Goal: Task Accomplishment & Management: Complete application form

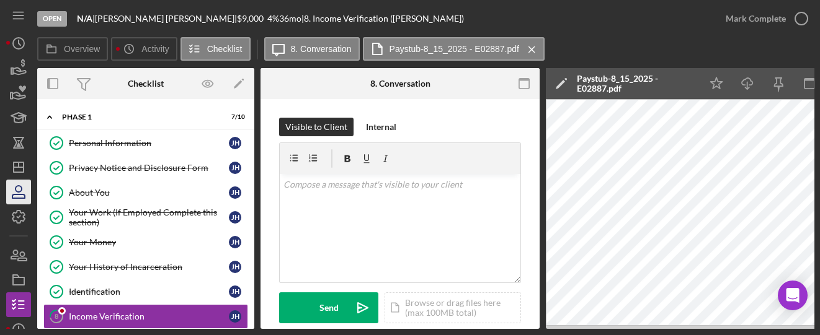
scroll to position [247, 0]
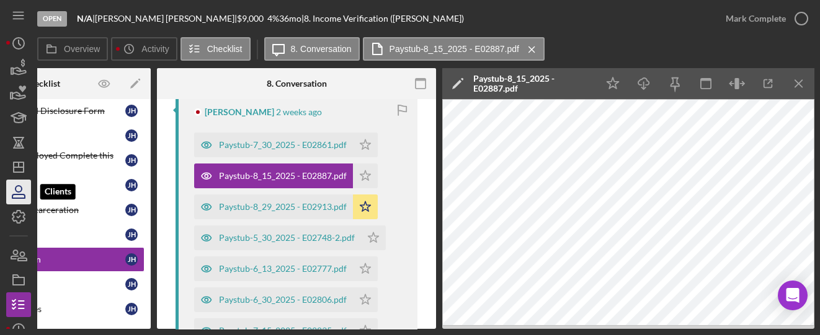
click at [21, 181] on icon "button" at bounding box center [18, 192] width 31 height 31
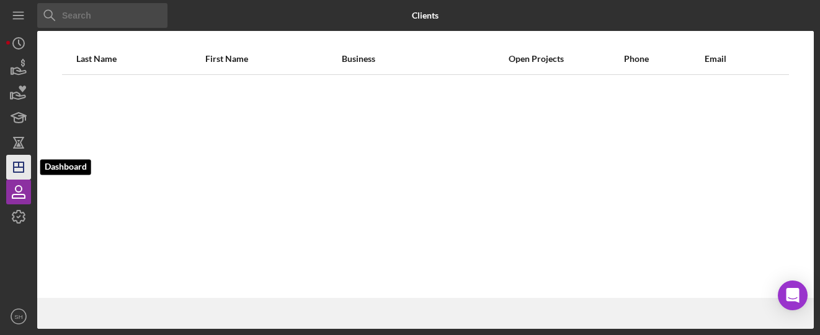
click at [23, 175] on icon "Icon/Dashboard" at bounding box center [18, 167] width 31 height 31
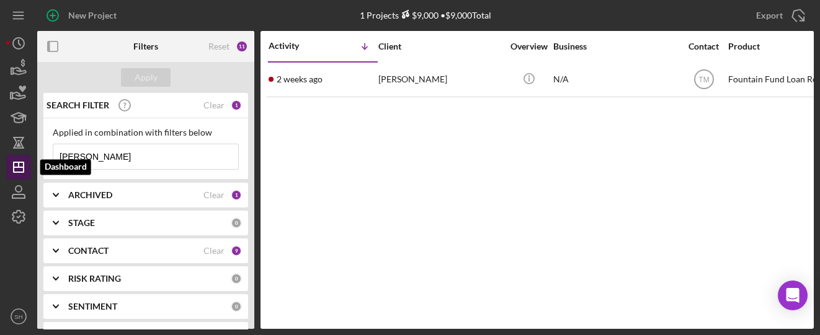
drag, startPoint x: 98, startPoint y: 159, endPoint x: 15, endPoint y: 156, distance: 82.5
click at [15, 156] on div "New Project 1 Projects $9,000 • $9,000 Total Hamiel Export Icon/Export Filters …" at bounding box center [409, 164] width 807 height 329
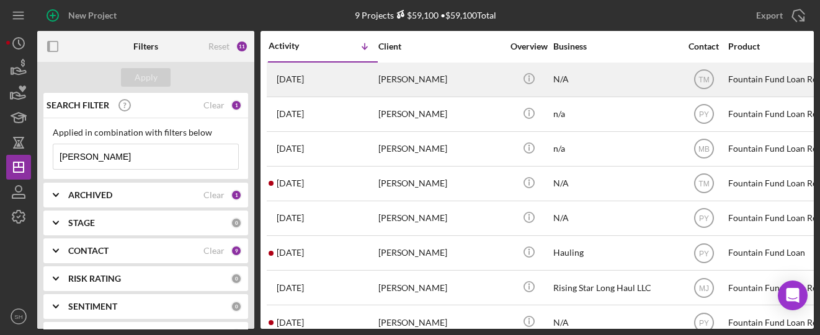
type input "Richardson"
click at [454, 85] on div "[PERSON_NAME]" at bounding box center [440, 79] width 124 height 33
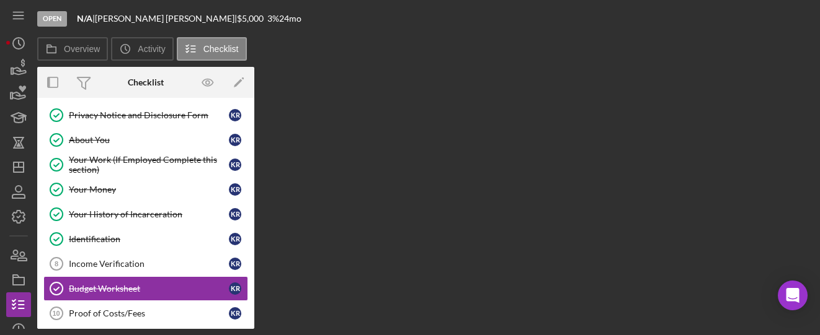
scroll to position [56, 0]
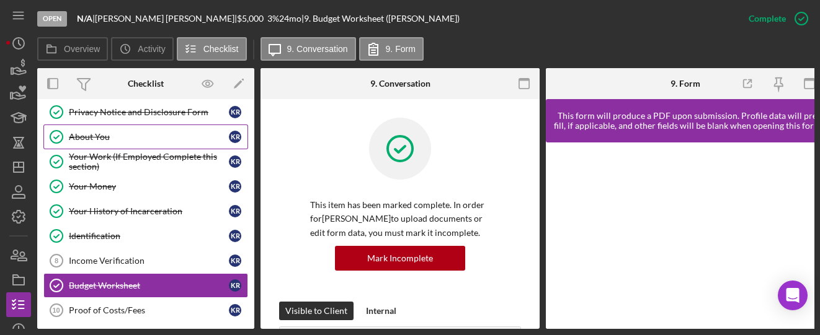
click at [106, 137] on div "About You" at bounding box center [149, 137] width 160 height 10
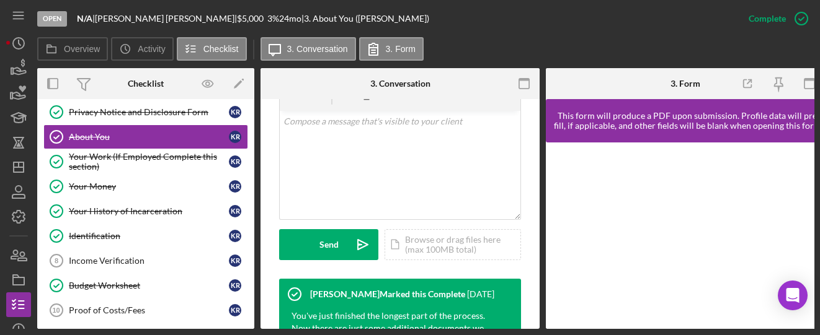
scroll to position [413, 0]
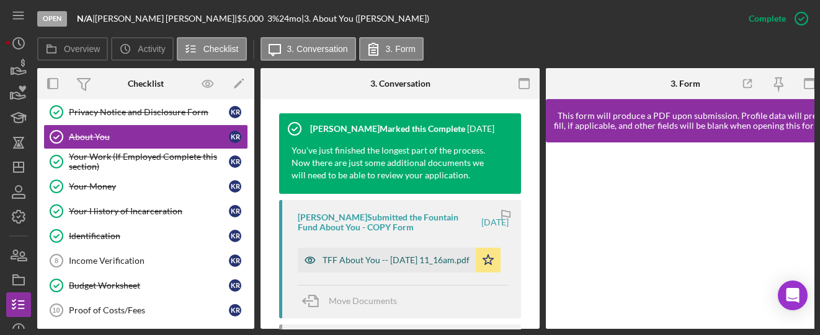
click at [408, 259] on div "TFF About You -- [DATE] 11_16am.pdf" at bounding box center [395, 260] width 147 height 10
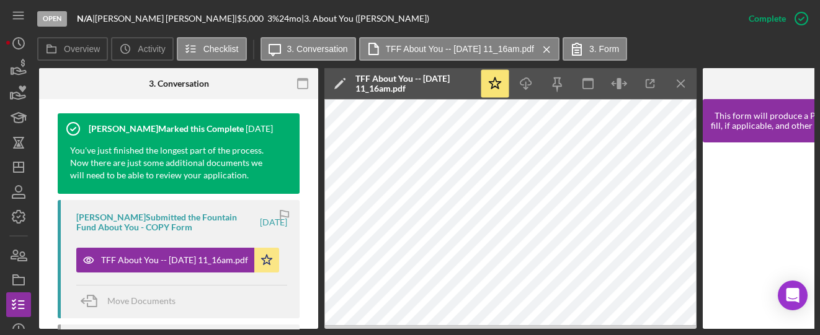
scroll to position [0, 217]
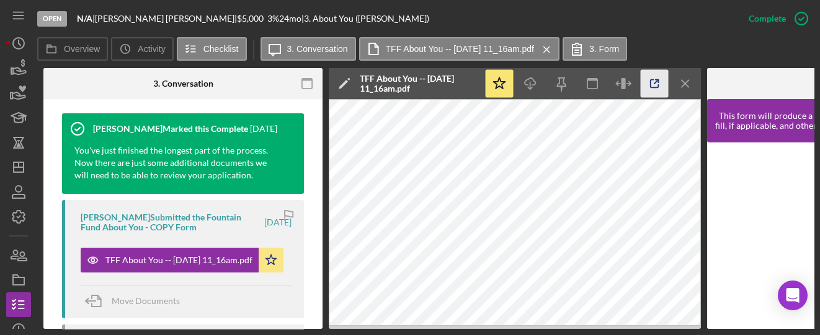
click at [662, 81] on icon "button" at bounding box center [654, 84] width 28 height 28
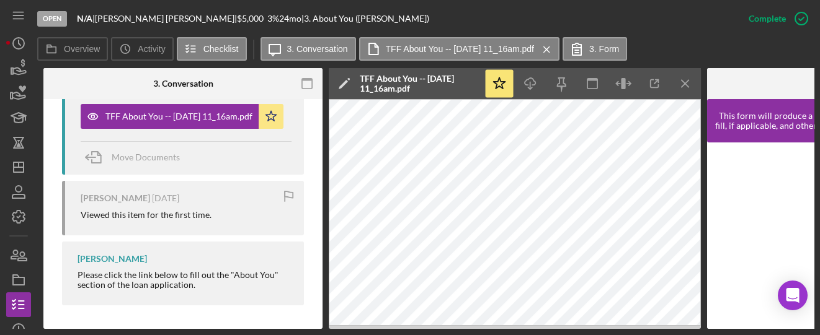
scroll to position [560, 0]
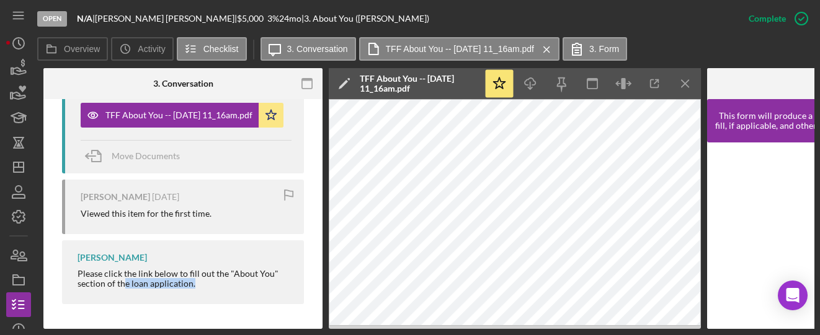
drag, startPoint x: 202, startPoint y: 330, endPoint x: 122, endPoint y: 317, distance: 81.1
click at [123, 318] on div "Open N/A | Keisha Richardson | $5,000 $5,000 3 % 24 mo | 3. About You (Keisha R…" at bounding box center [410, 167] width 820 height 335
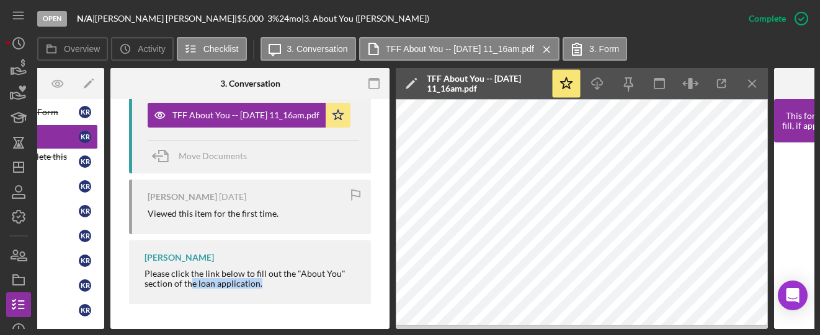
scroll to position [0, 0]
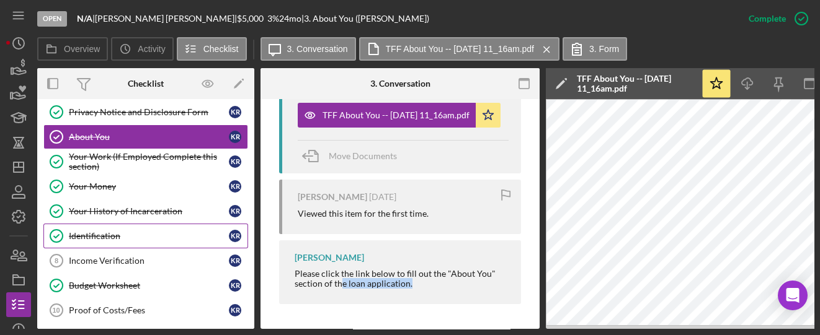
click at [100, 232] on div "Identification" at bounding box center [149, 236] width 160 height 10
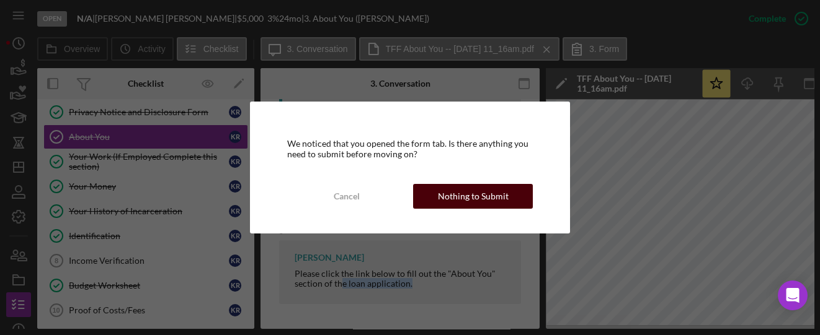
click at [457, 201] on div "Nothing to Submit" at bounding box center [473, 196] width 71 height 25
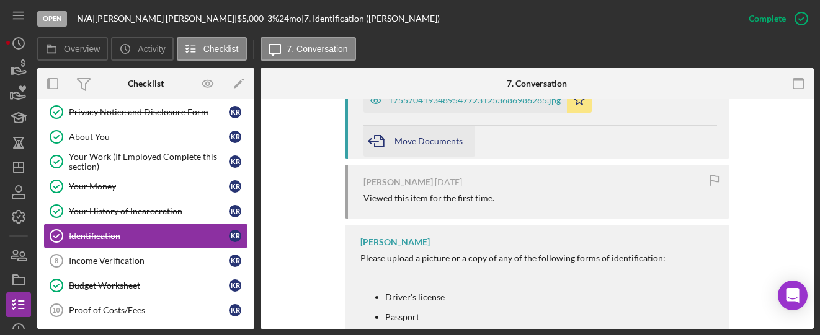
scroll to position [330, 0]
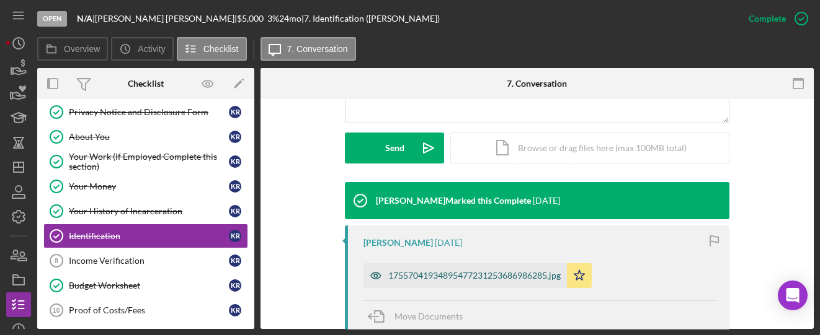
click at [417, 280] on div "17557041934895477231253686986285.jpg" at bounding box center [464, 275] width 203 height 25
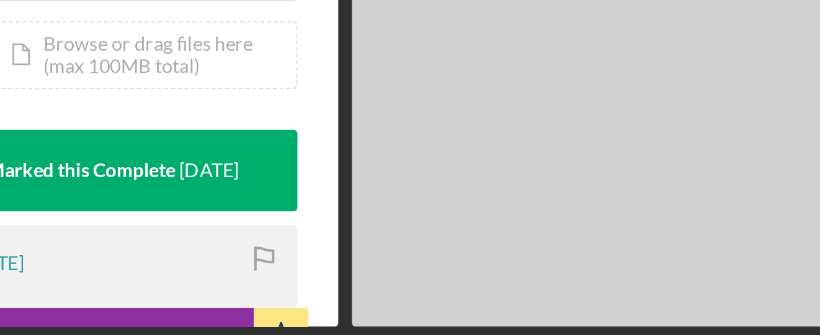
scroll to position [0, 0]
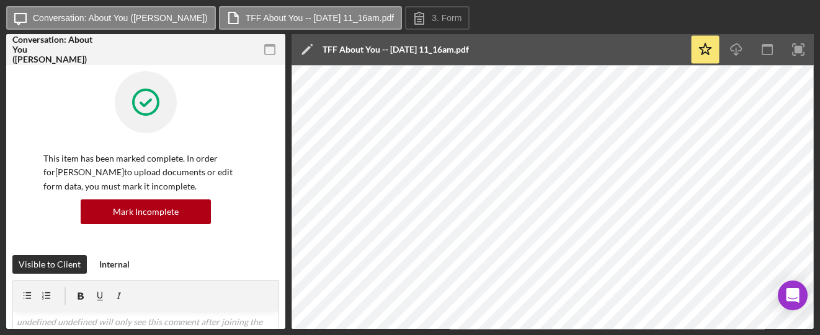
drag, startPoint x: 313, startPoint y: 329, endPoint x: 336, endPoint y: 332, distance: 23.1
click at [330, 332] on div "Icon/Message Conversation: About You ([PERSON_NAME]) TFF About You -- [DATE] 11…" at bounding box center [410, 167] width 820 height 335
drag, startPoint x: 647, startPoint y: 330, endPoint x: 681, endPoint y: 336, distance: 35.2
click at [681, 335] on html "Icon/Message Conversation: About You ([PERSON_NAME]) TFF About You -- [DATE] 11…" at bounding box center [410, 167] width 820 height 335
drag, startPoint x: 581, startPoint y: 56, endPoint x: 657, endPoint y: 60, distance: 76.3
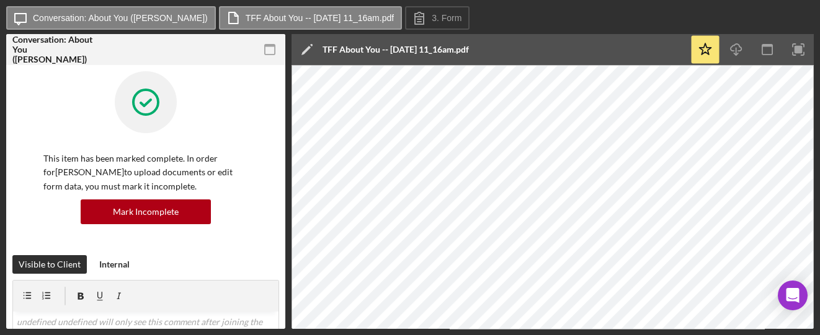
click at [662, 53] on div "Icon/Edit TFF About You -- [DATE] 11_16am.pdf" at bounding box center [490, 49] width 398 height 31
drag, startPoint x: 298, startPoint y: 25, endPoint x: 398, endPoint y: 32, distance: 100.0
click at [408, 36] on div "Icon/Message Conversation: About You ([PERSON_NAME]) TFF About You -- [DATE] 11…" at bounding box center [409, 167] width 807 height 323
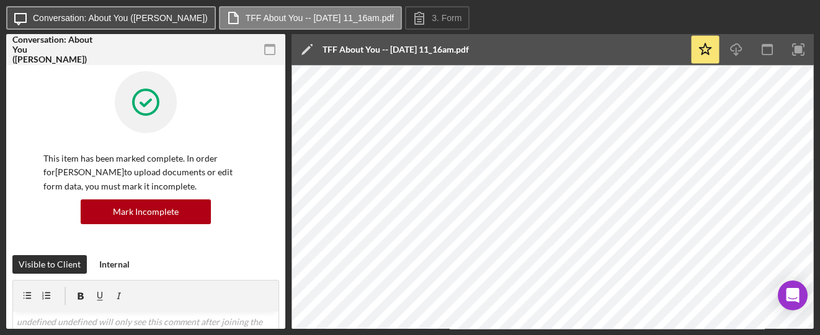
click at [151, 17] on label "Conversation: About You ([PERSON_NAME])" at bounding box center [120, 18] width 175 height 10
